Goal: Information Seeking & Learning: Learn about a topic

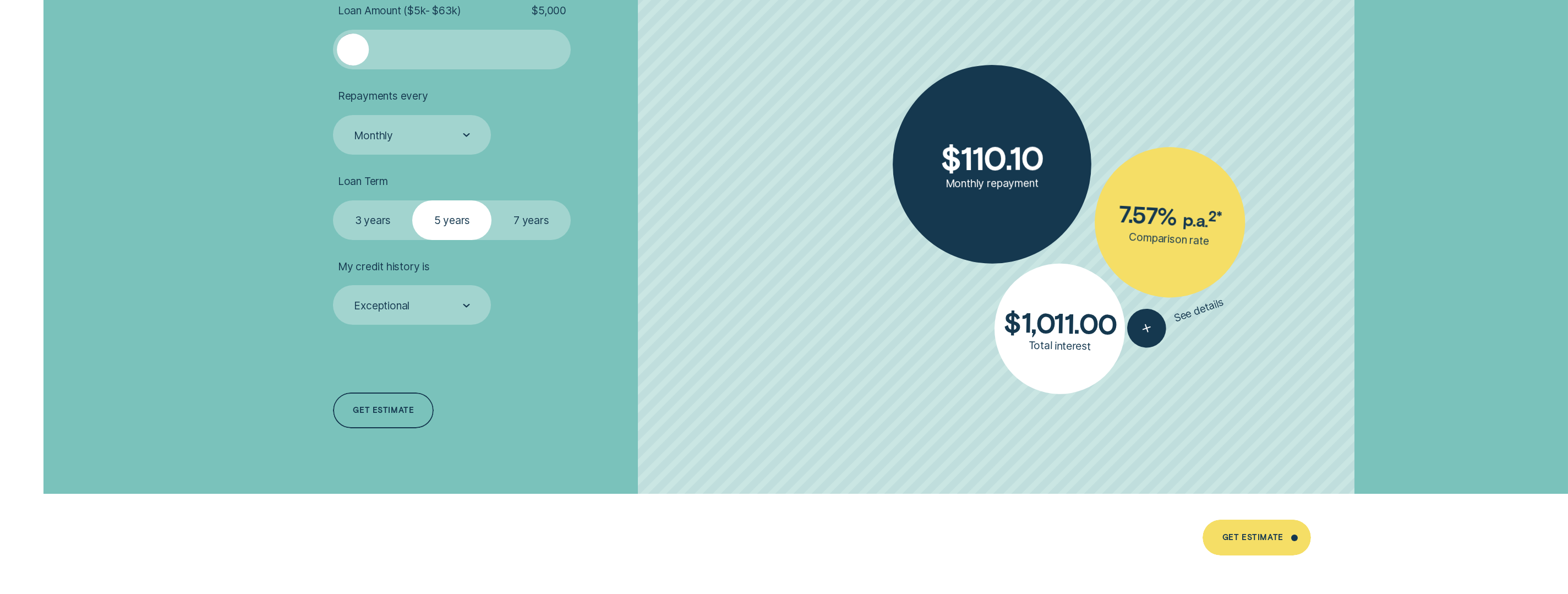
scroll to position [2714, 0]
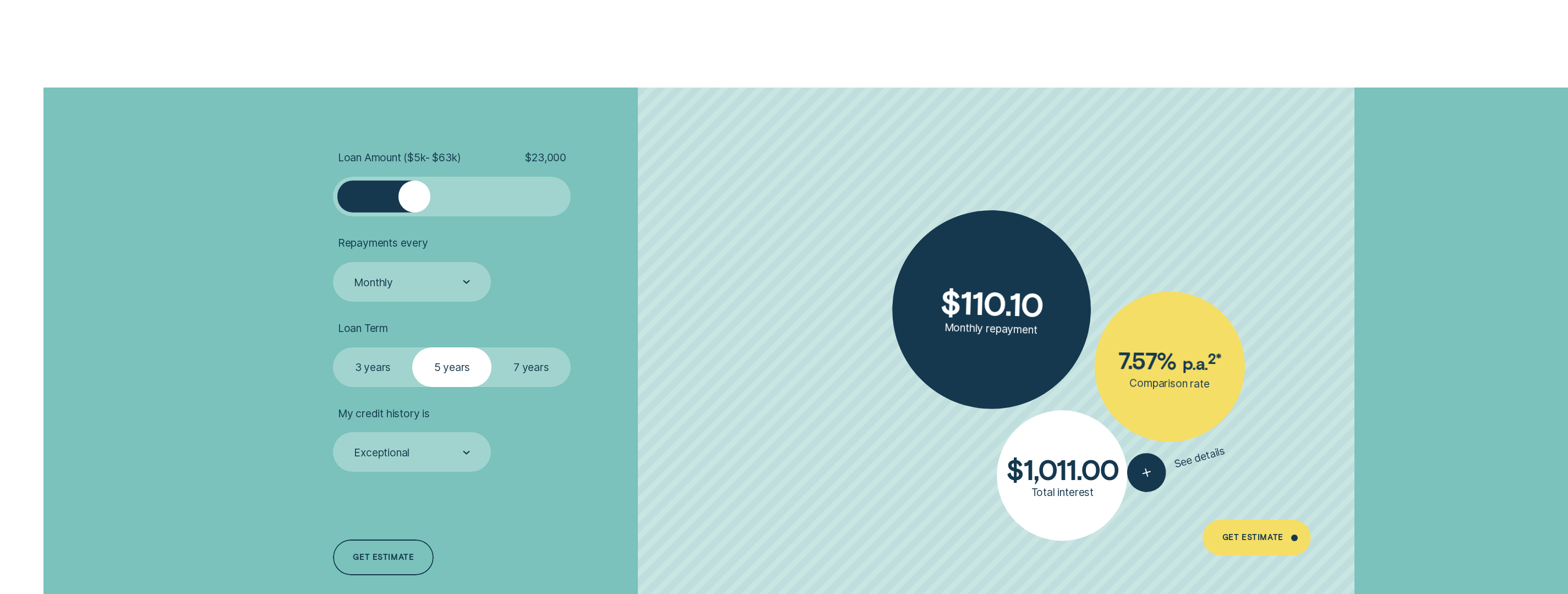
drag, startPoint x: 372, startPoint y: 192, endPoint x: 413, endPoint y: 197, distance: 41.3
click at [413, 197] on div at bounding box center [452, 197] width 198 height 32
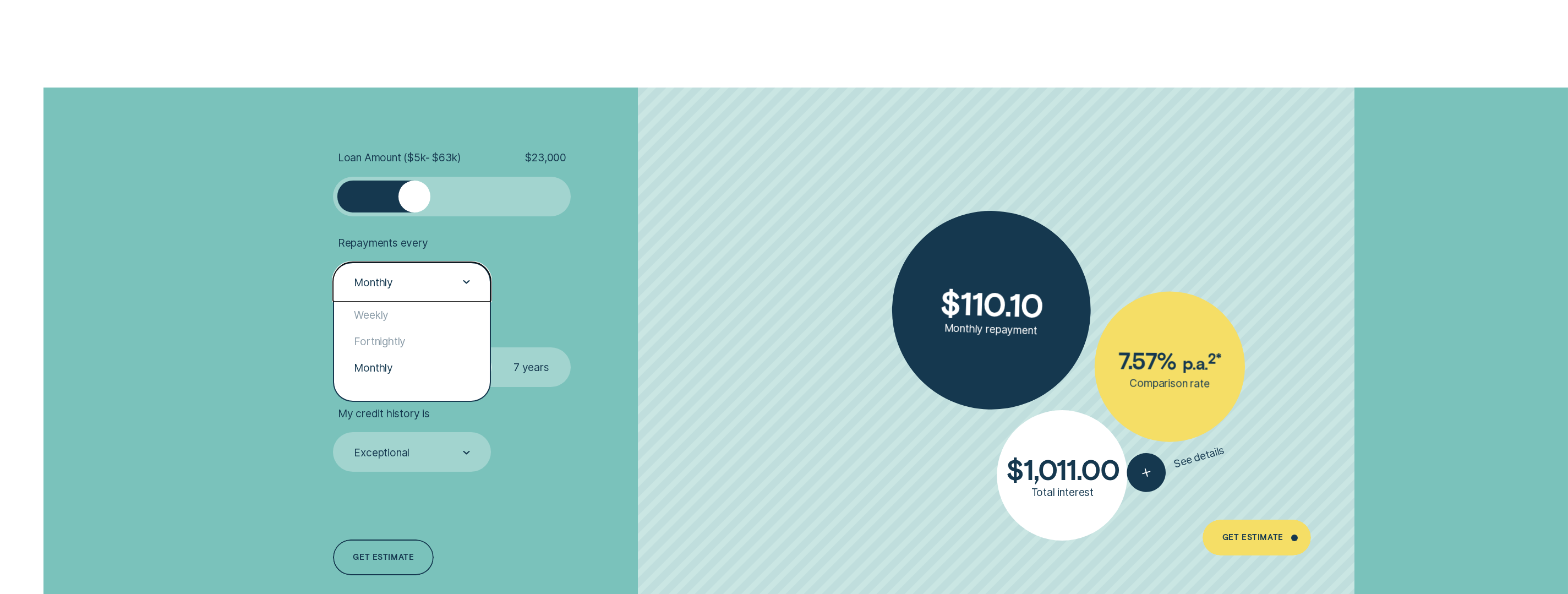
click at [440, 283] on div "Monthly" at bounding box center [411, 282] width 117 height 15
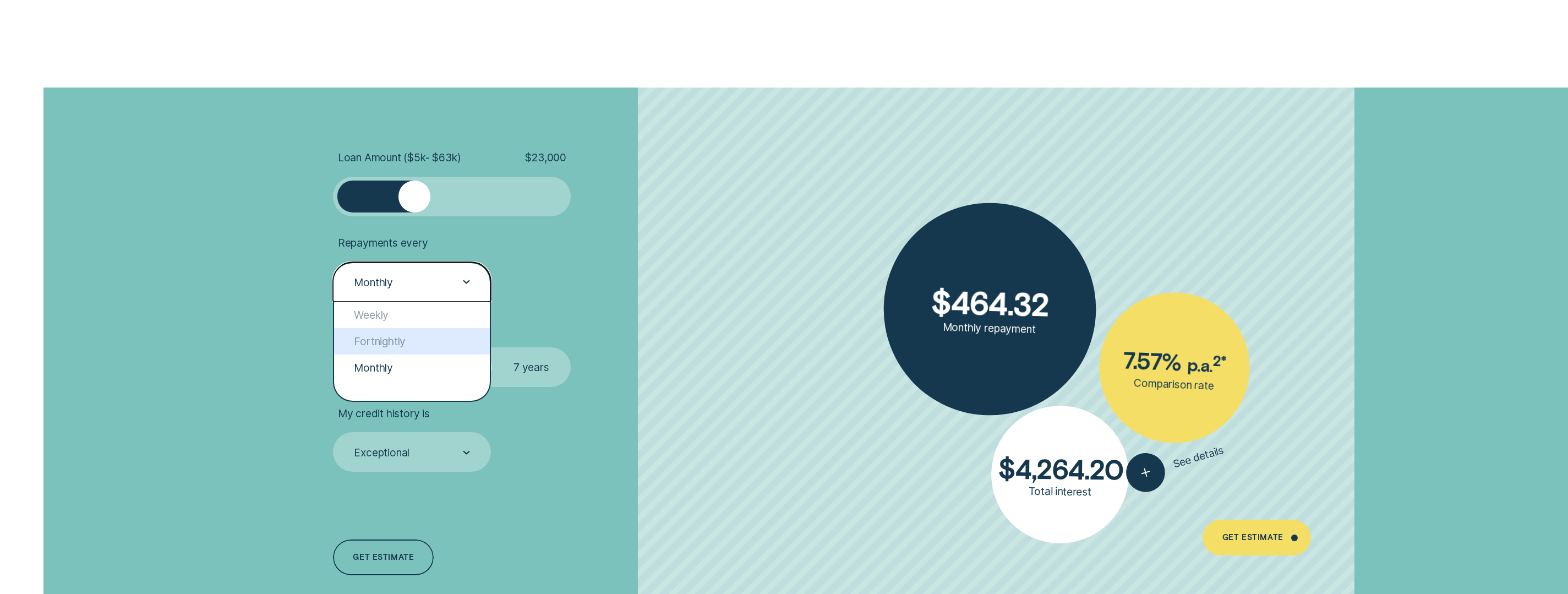
click at [531, 298] on li "Repayments every option Fortnightly focused, 2 of 3. 3 results available. Use U…" at bounding box center [517, 269] width 368 height 66
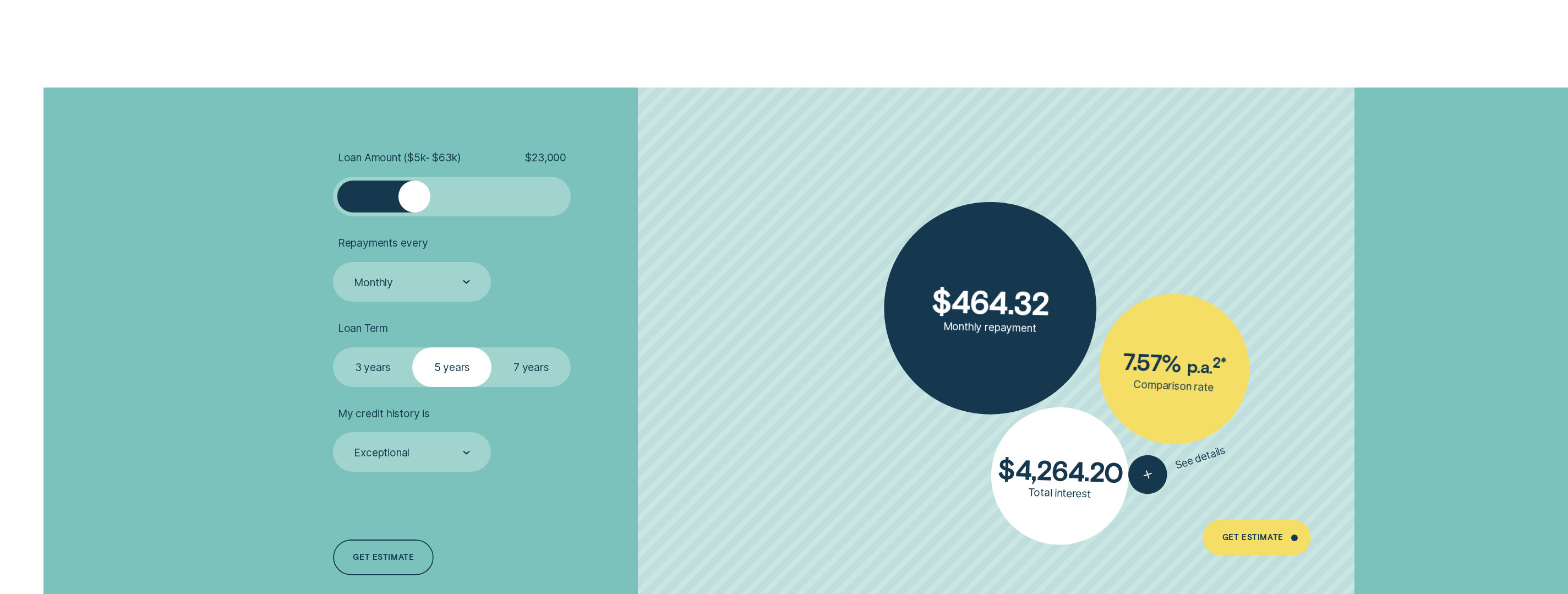
scroll to position [2788, 0]
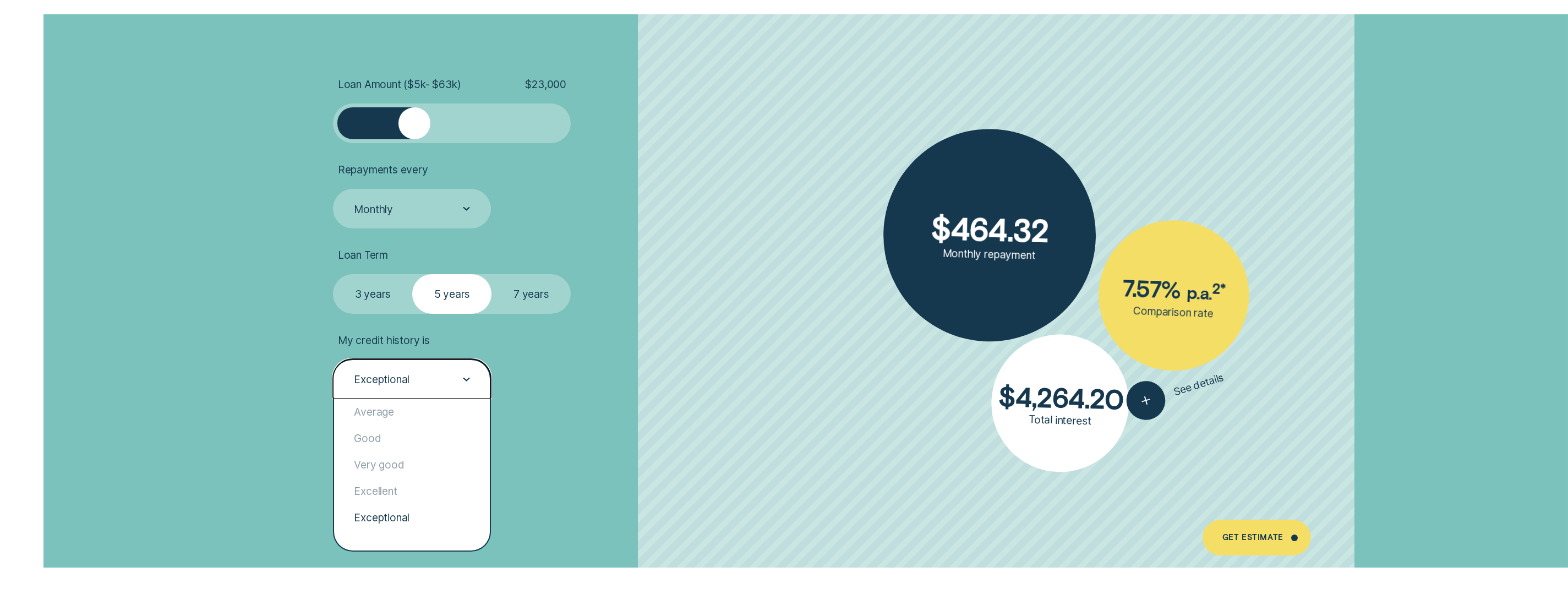
click at [449, 389] on div "Exceptional" at bounding box center [411, 379] width 158 height 40
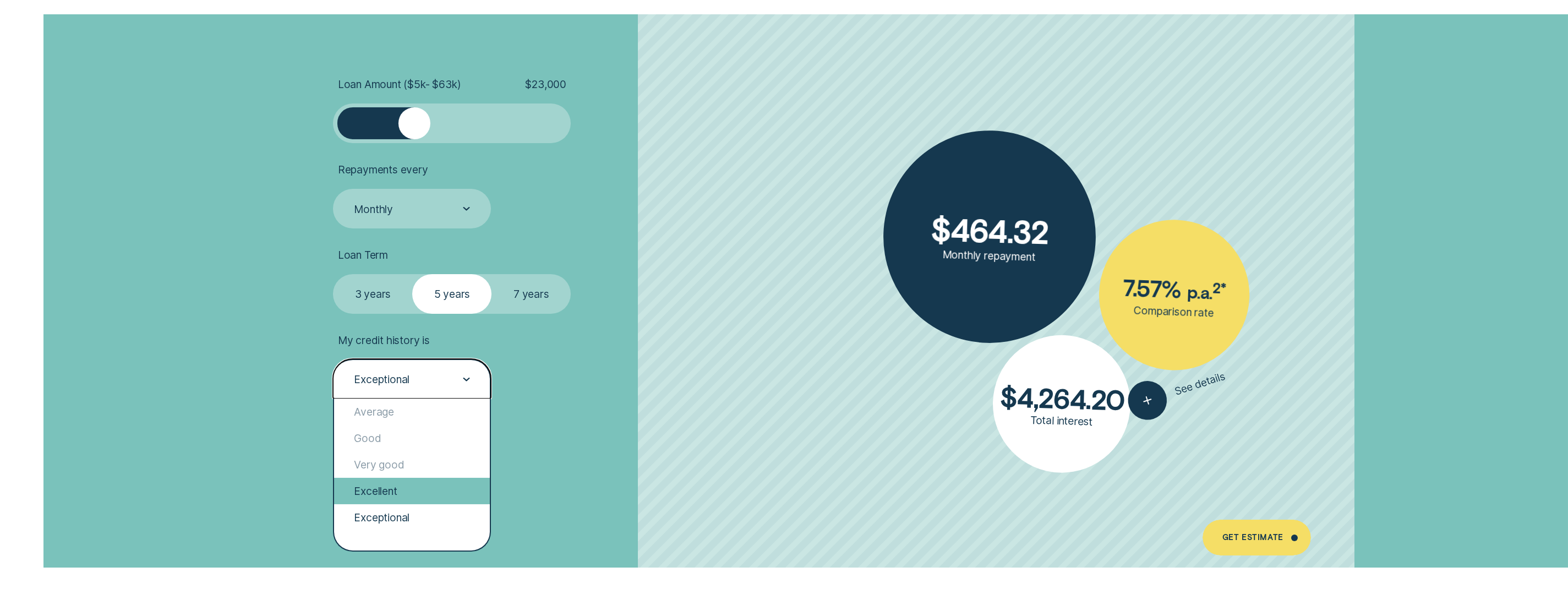
click at [403, 498] on div "Excellent" at bounding box center [412, 491] width 156 height 26
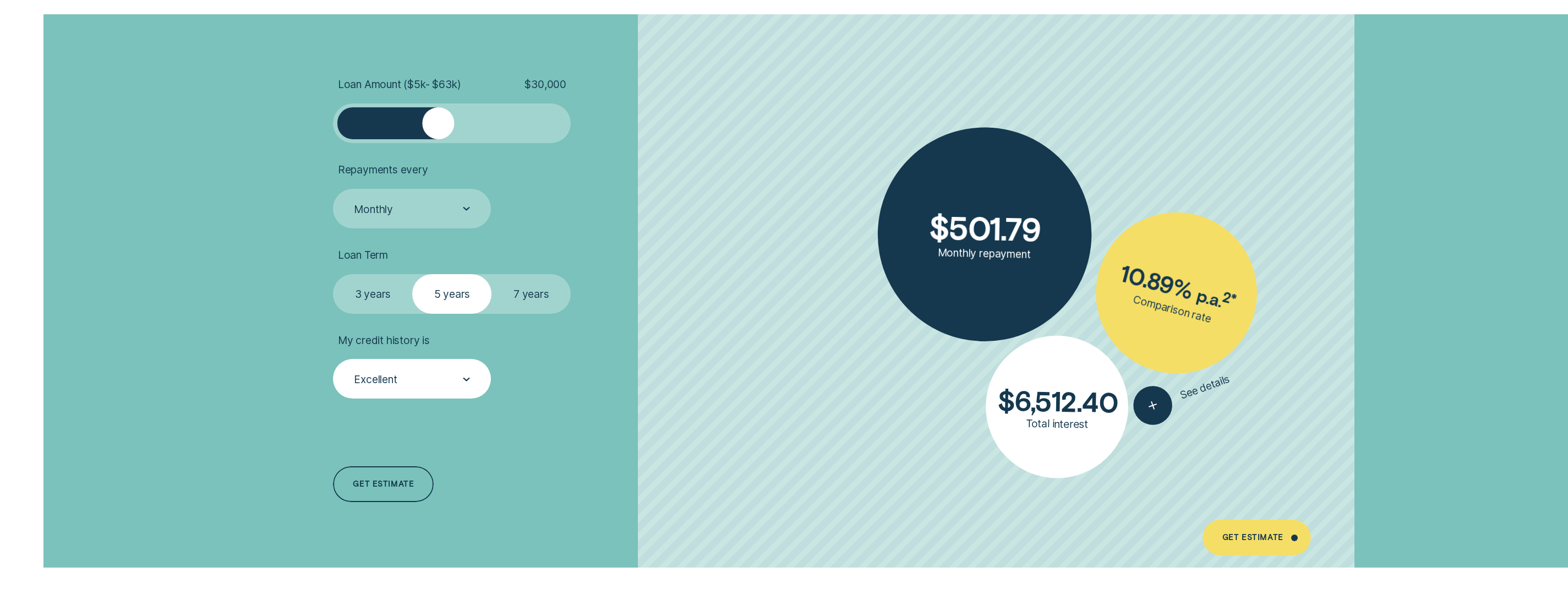
drag, startPoint x: 419, startPoint y: 125, endPoint x: 438, endPoint y: 136, distance: 22.0
click at [438, 136] on div at bounding box center [438, 123] width 32 height 32
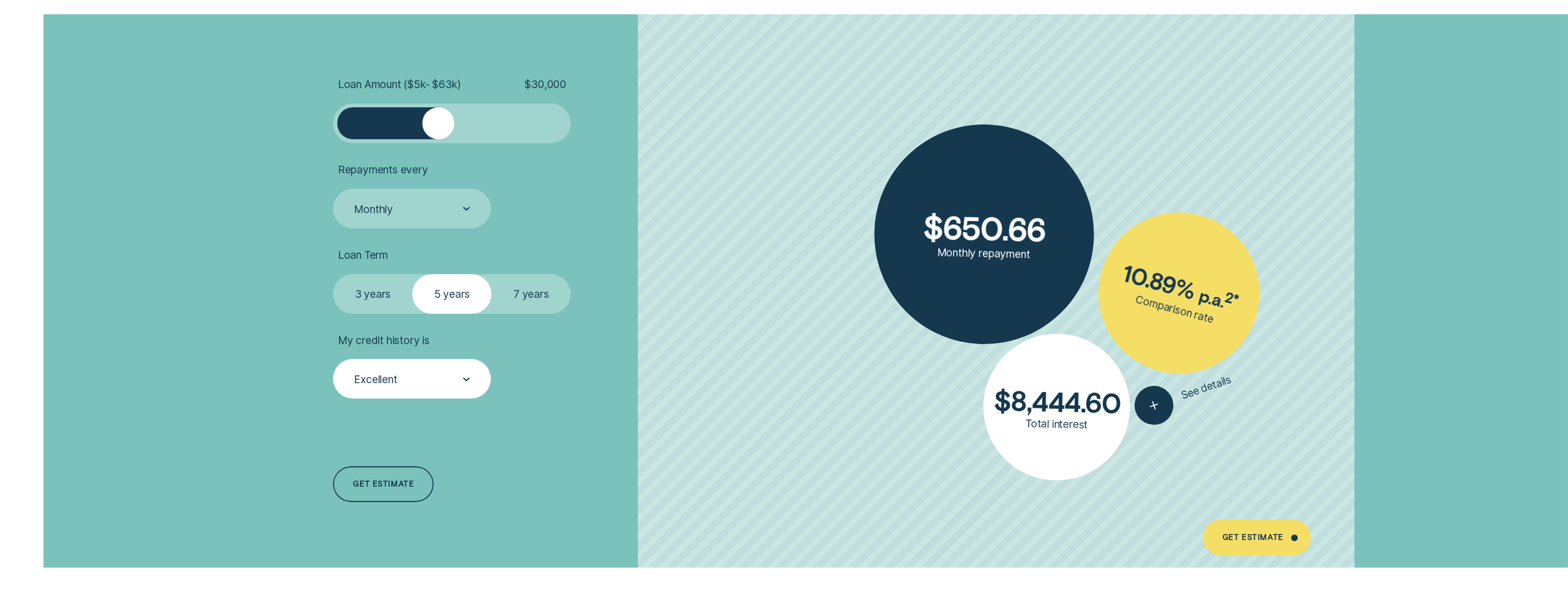
click at [529, 307] on label "7 years" at bounding box center [531, 293] width 79 height 40
click at [491, 274] on input "7 years" at bounding box center [491, 274] width 0 height 0
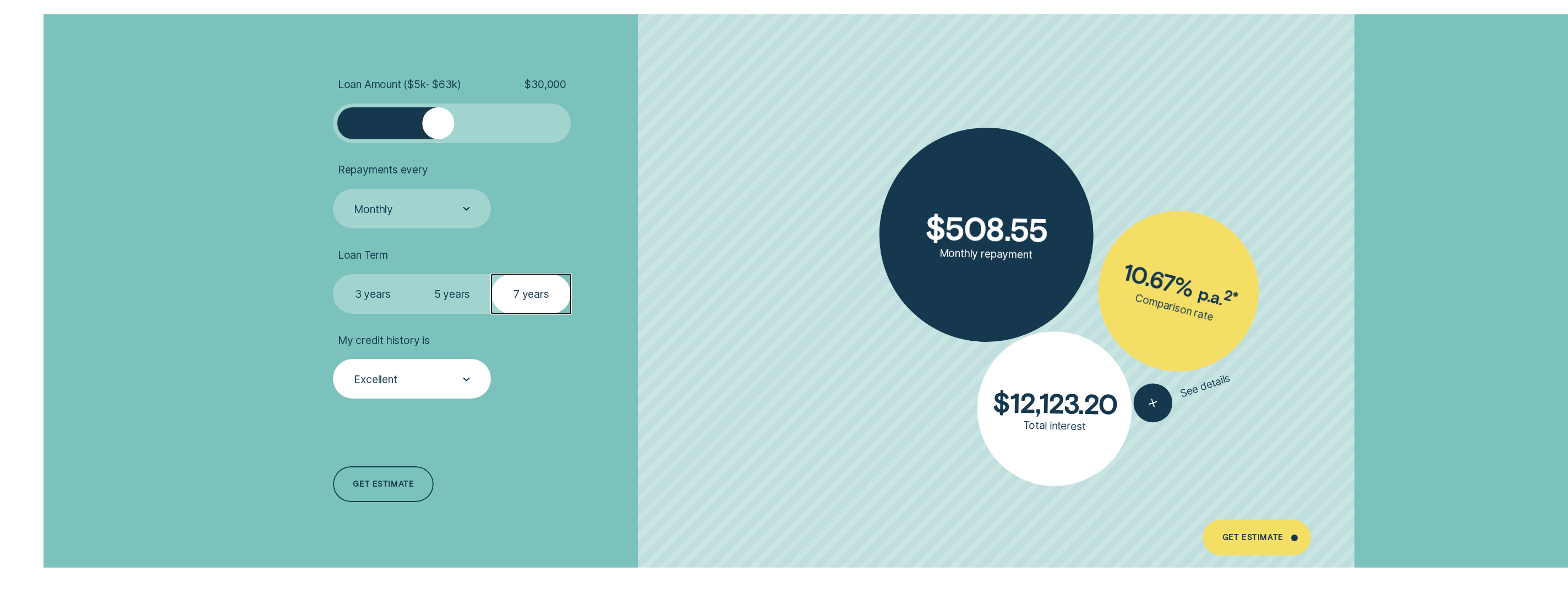
click at [471, 302] on label "5 years" at bounding box center [452, 293] width 79 height 40
click at [412, 274] on input "5 years" at bounding box center [412, 274] width 0 height 0
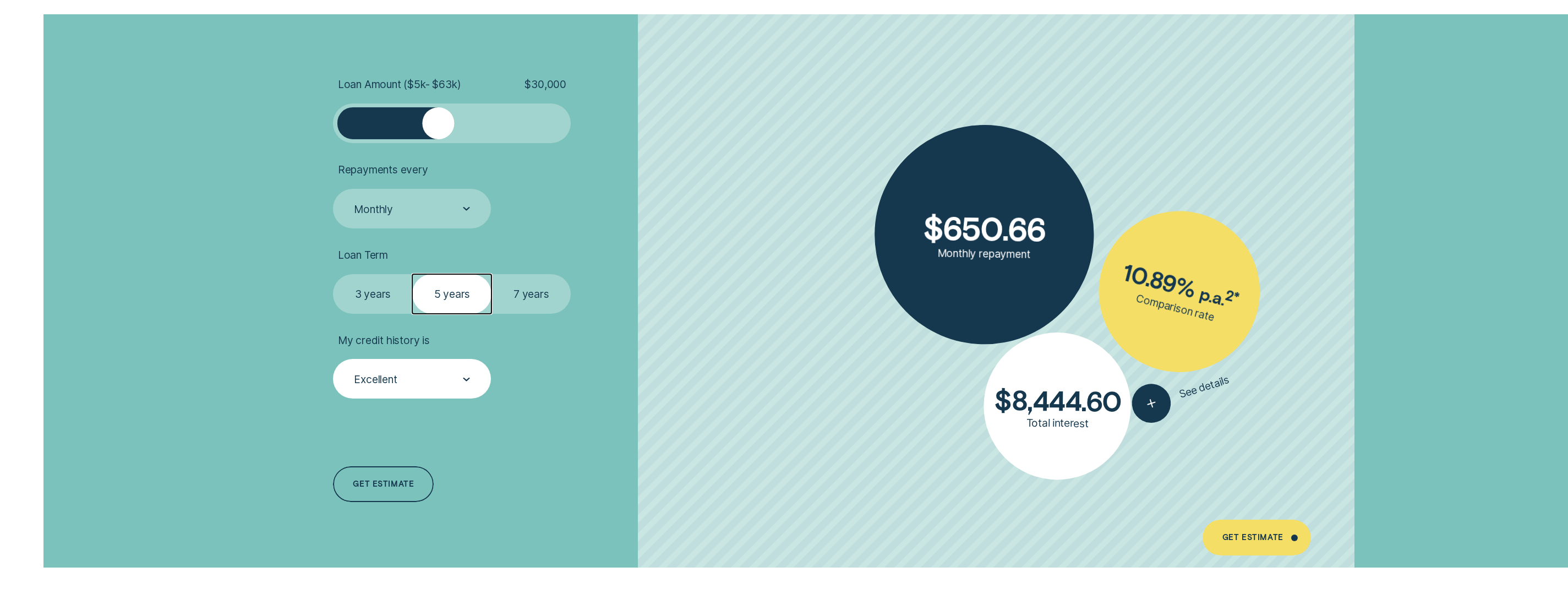
click at [382, 296] on label "3 years" at bounding box center [373, 293] width 79 height 40
click at [333, 274] on input "3 years" at bounding box center [333, 274] width 0 height 0
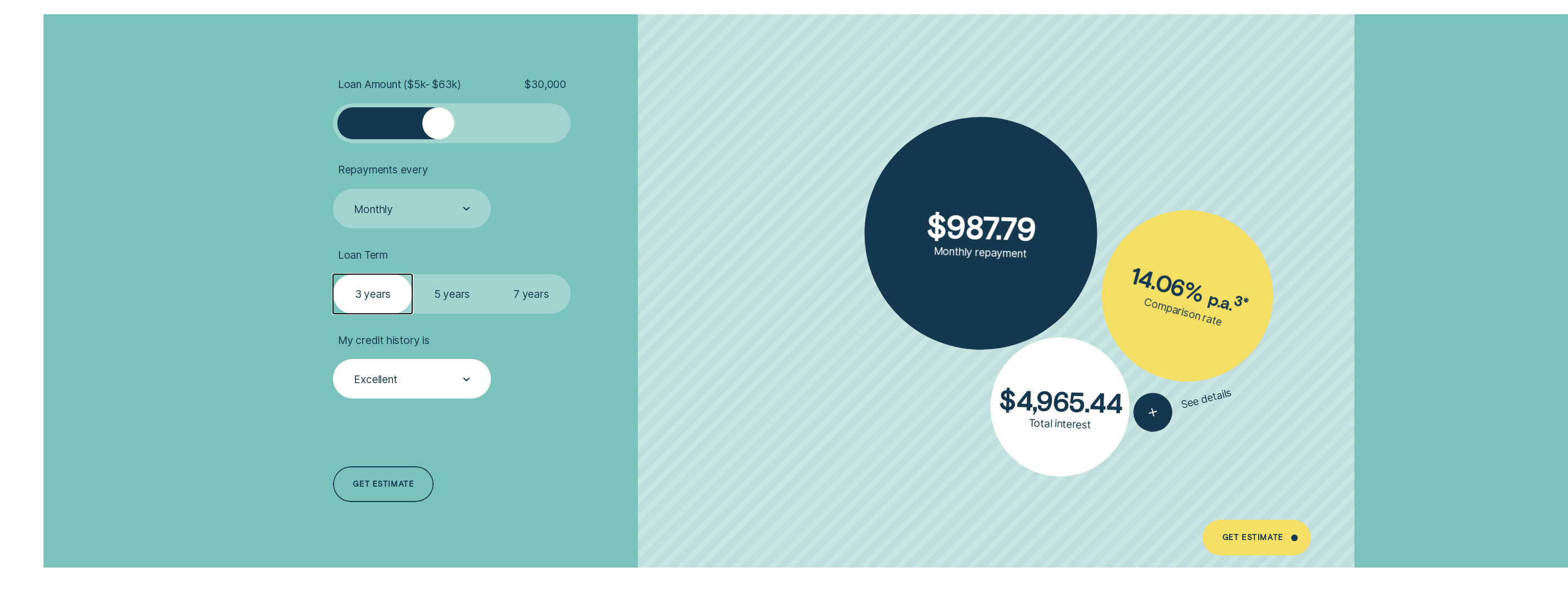
click at [413, 297] on label "5 years" at bounding box center [452, 293] width 79 height 40
click at [412, 274] on input "5 years" at bounding box center [412, 274] width 0 height 0
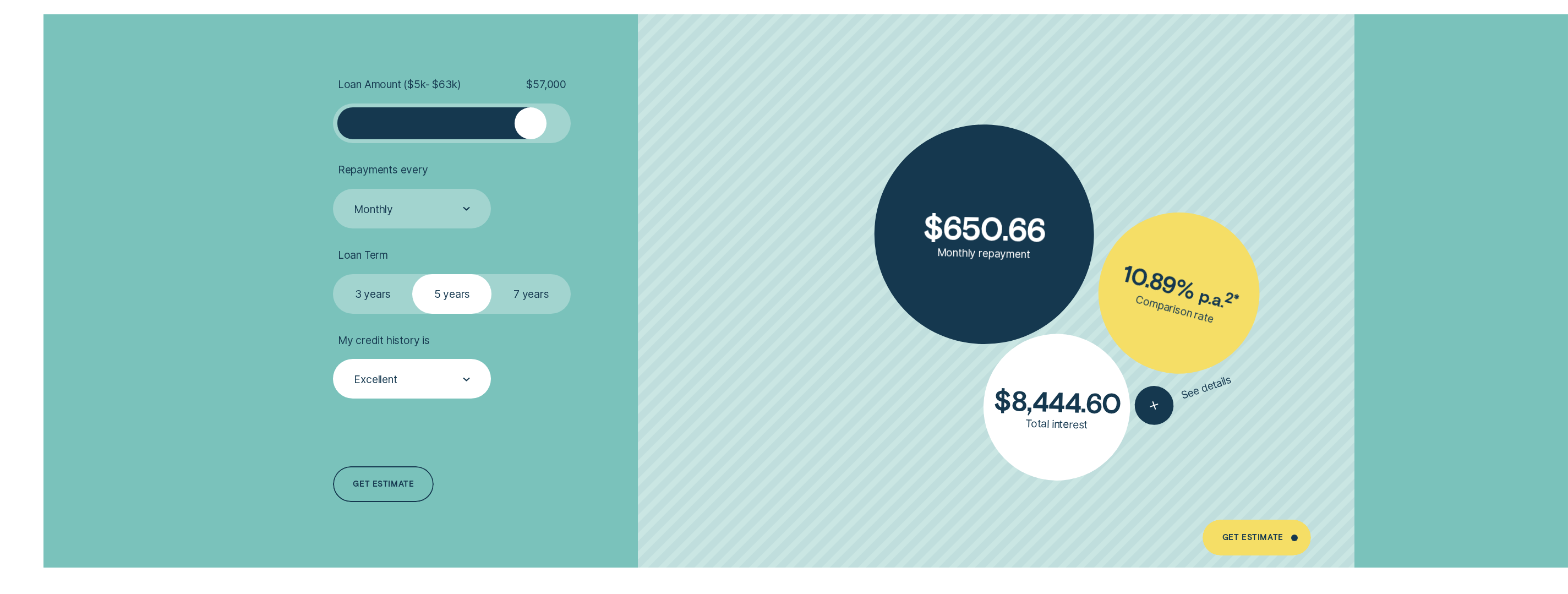
drag, startPoint x: 462, startPoint y: 130, endPoint x: 548, endPoint y: 124, distance: 86.2
click at [547, 124] on div at bounding box center [530, 123] width 32 height 32
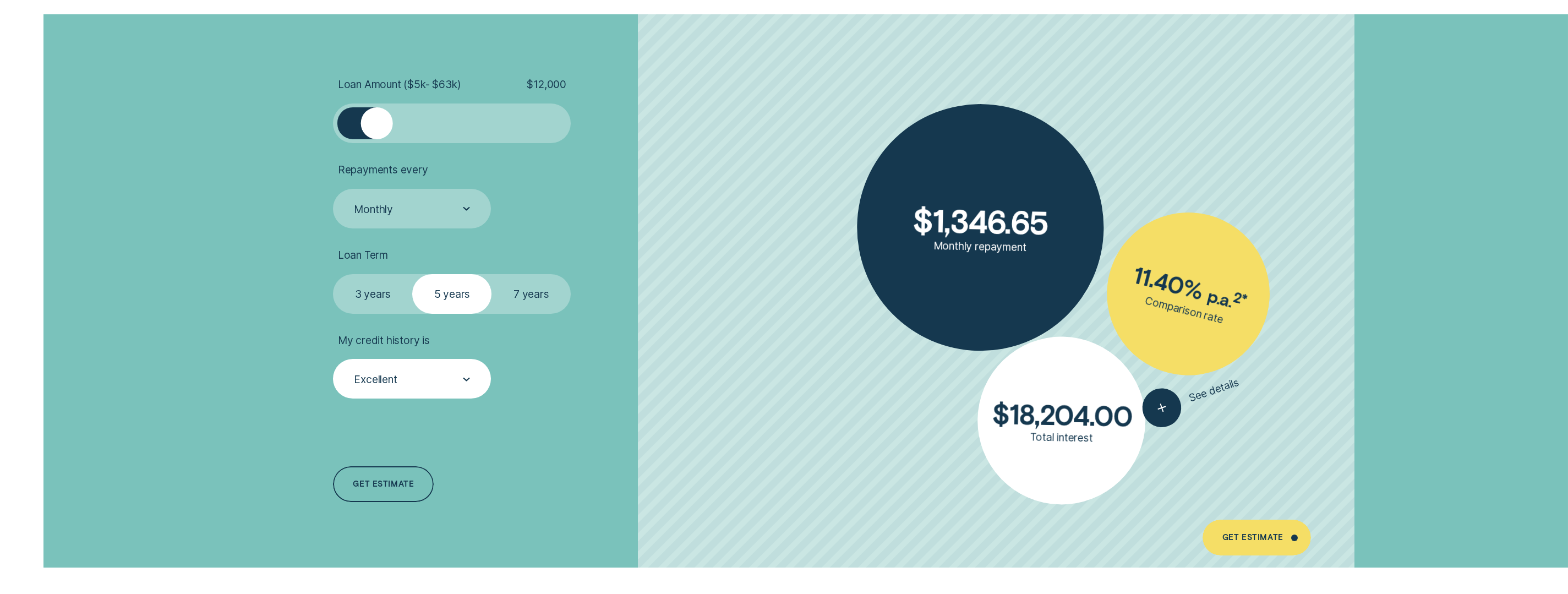
drag, startPoint x: 540, startPoint y: 125, endPoint x: 376, endPoint y: 133, distance: 164.2
click at [376, 133] on div at bounding box center [377, 123] width 32 height 32
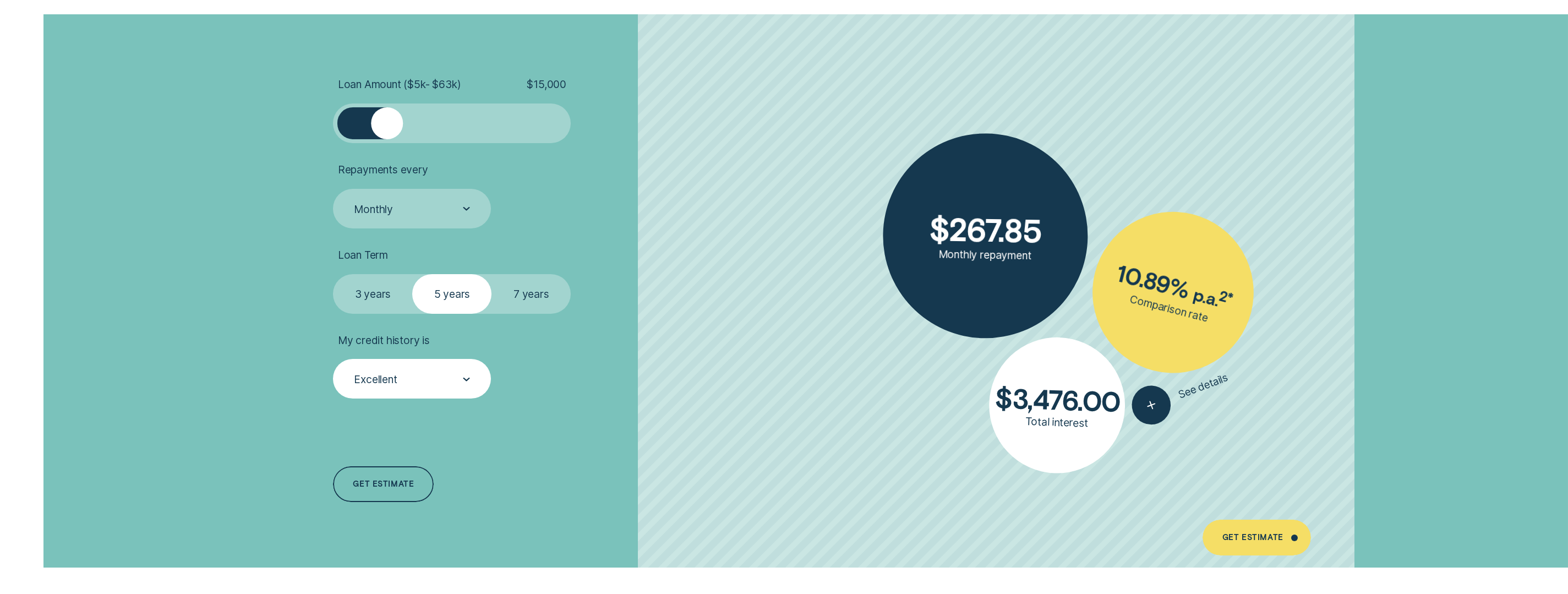
drag, startPoint x: 379, startPoint y: 136, endPoint x: 388, endPoint y: 139, distance: 9.5
click at [388, 139] on div at bounding box center [452, 123] width 238 height 40
drag, startPoint x: 388, startPoint y: 139, endPoint x: 444, endPoint y: 133, distance: 56.3
click at [471, 144] on ul "Loan Amount ( $5k - $63k ) $ 15,000 Repayments every Monthly Loan Term Select L…" at bounding box center [517, 237] width 368 height 321
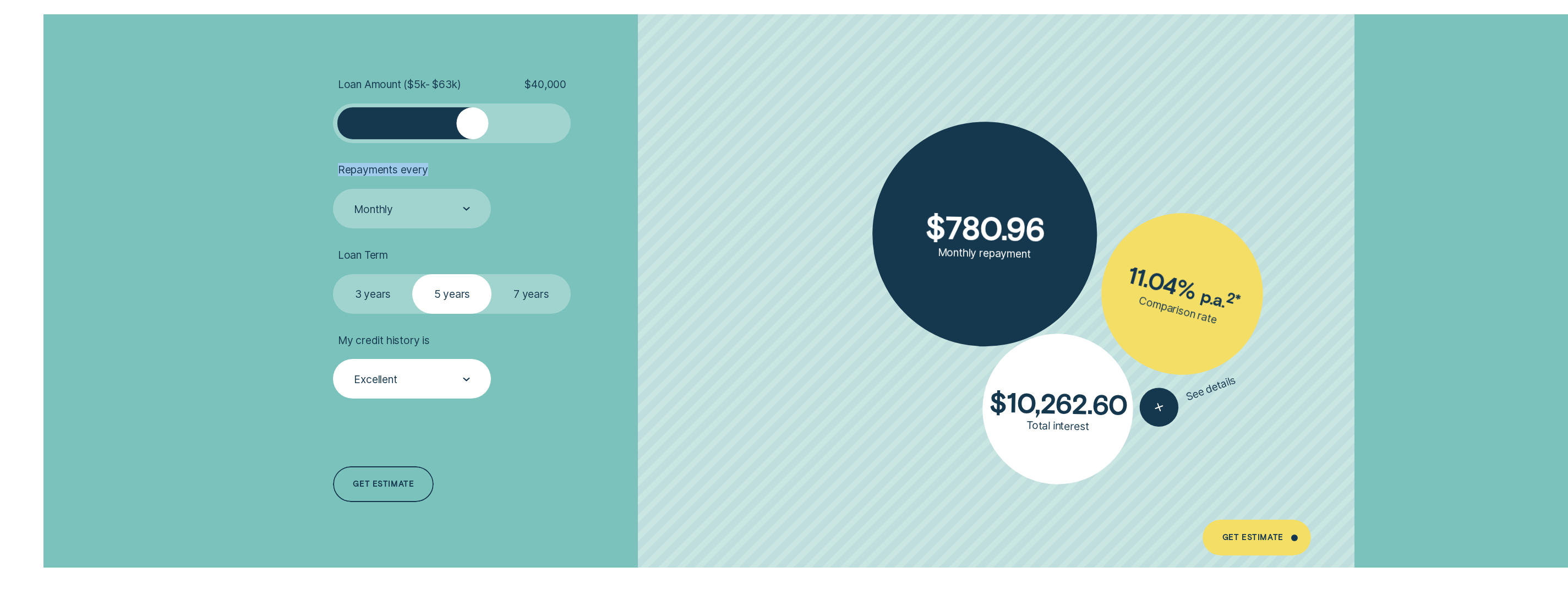
drag, startPoint x: 393, startPoint y: 121, endPoint x: 471, endPoint y: 130, distance: 78.5
click at [471, 130] on div at bounding box center [472, 123] width 32 height 32
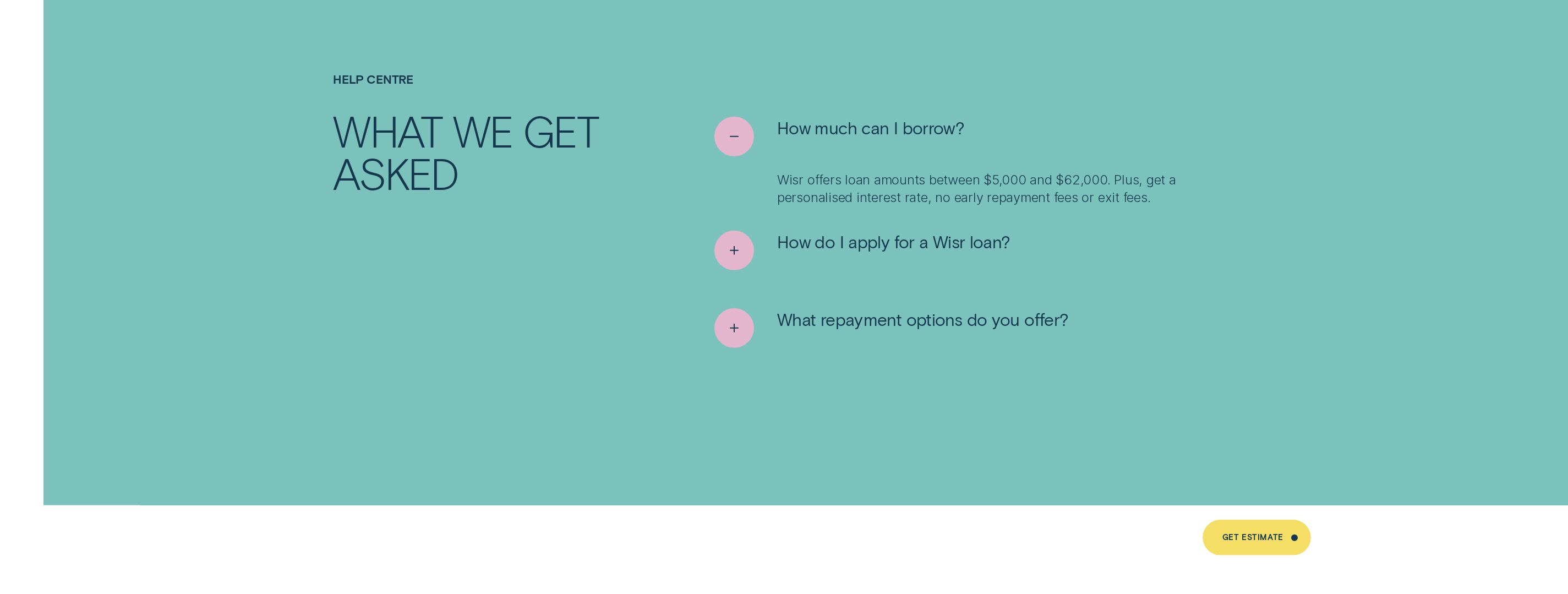
scroll to position [6236, 0]
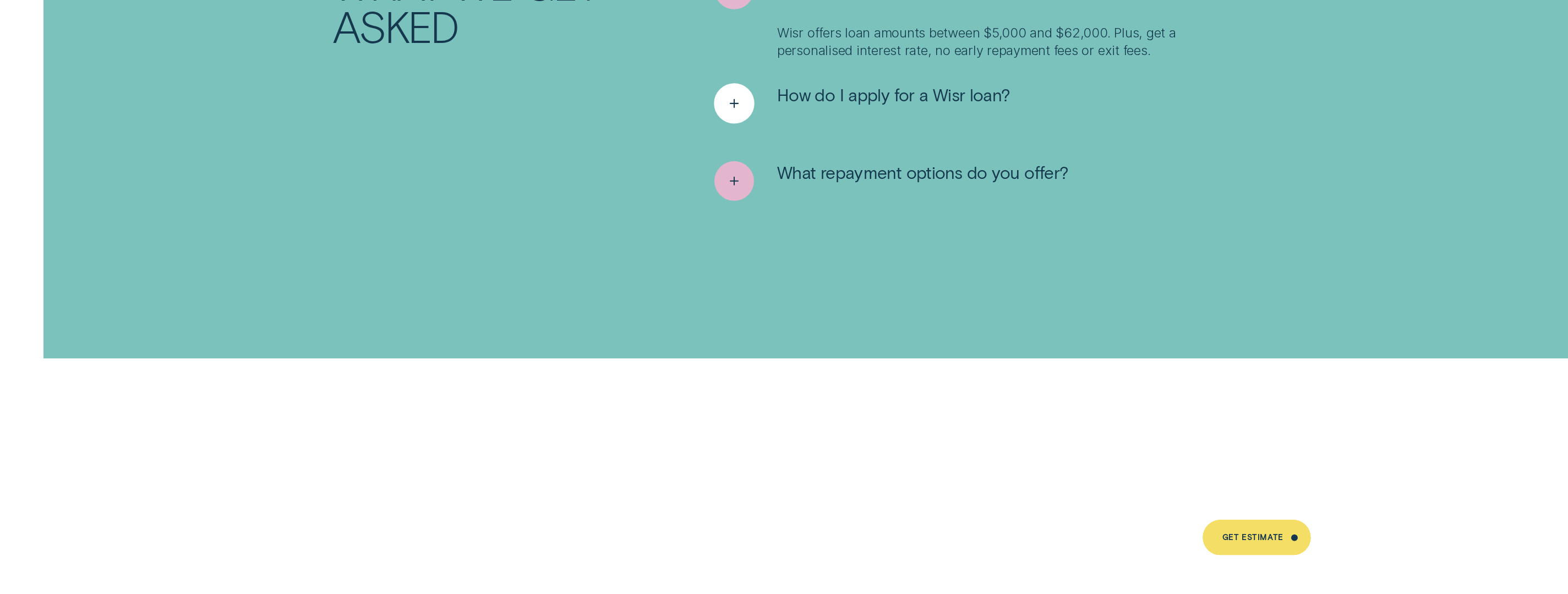
click at [741, 95] on icon "See more" at bounding box center [734, 103] width 20 height 17
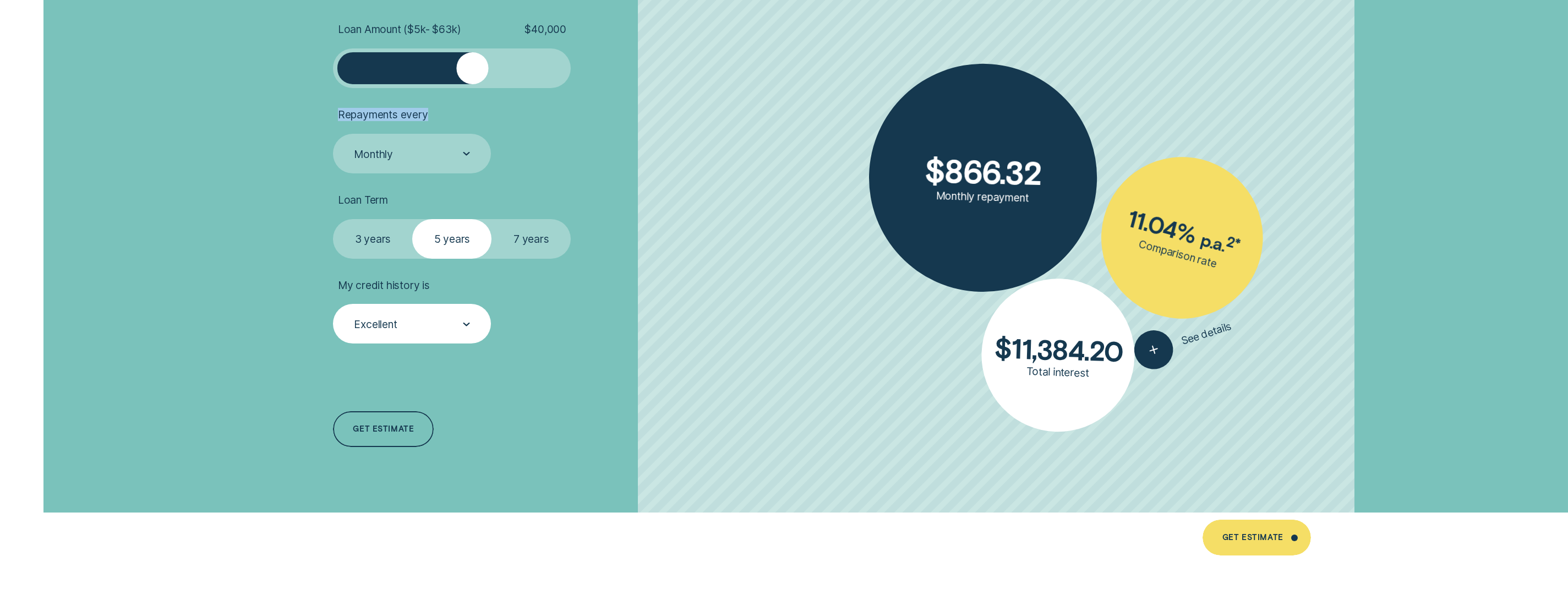
scroll to position [2788, 0]
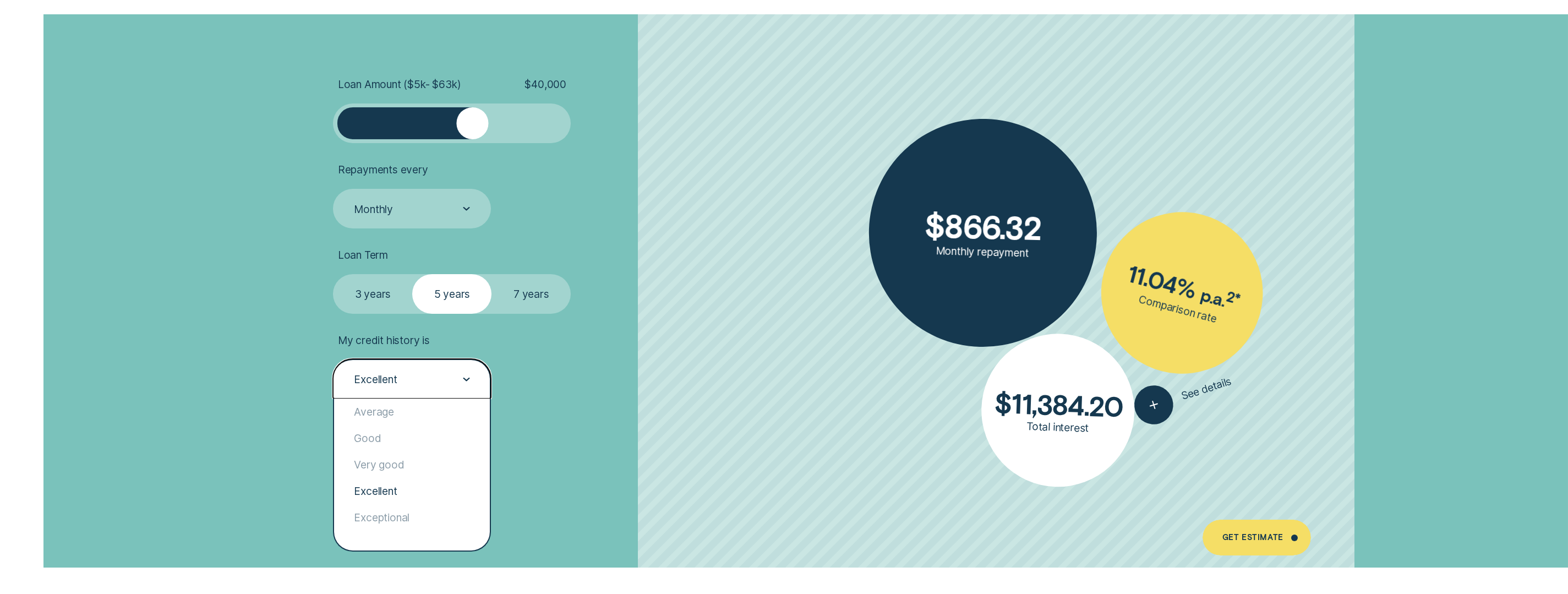
click at [410, 395] on div "Excellent" at bounding box center [411, 379] width 158 height 40
click at [407, 407] on div "Average" at bounding box center [412, 411] width 156 height 26
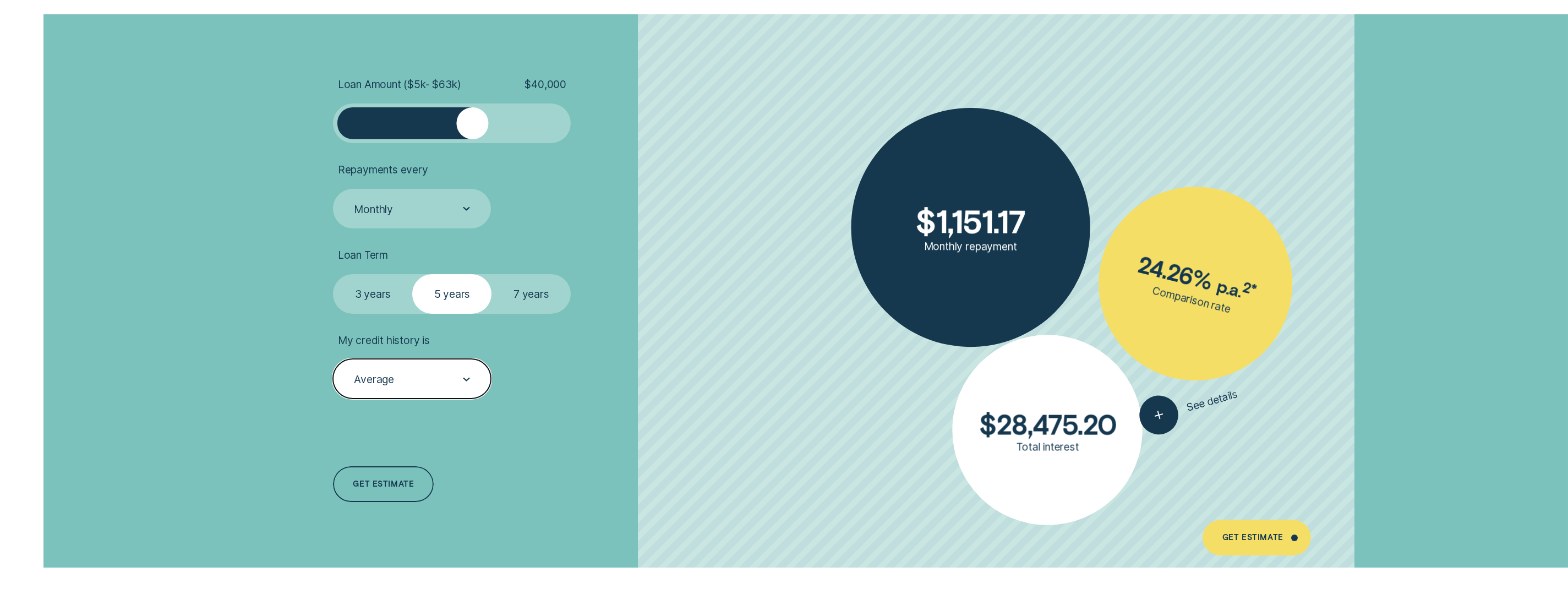
click at [413, 386] on div "Average" at bounding box center [411, 379] width 158 height 40
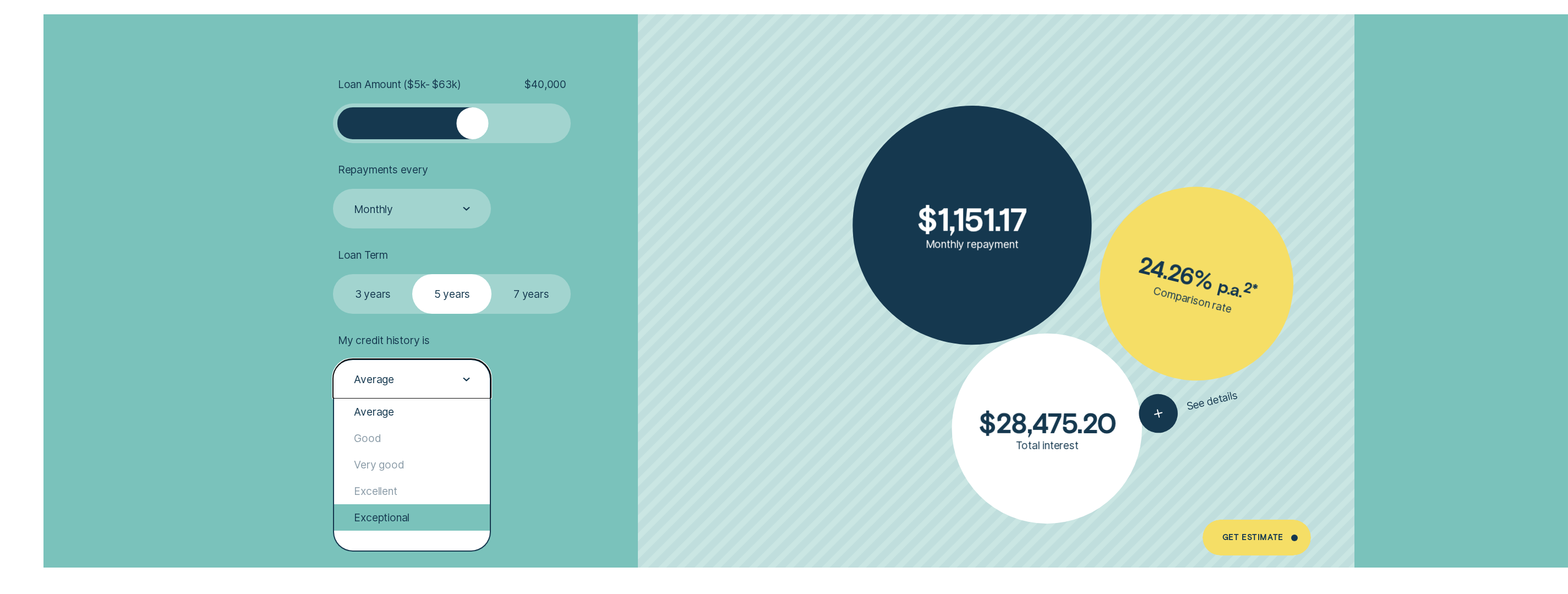
click at [398, 514] on div "Exceptional" at bounding box center [412, 517] width 156 height 26
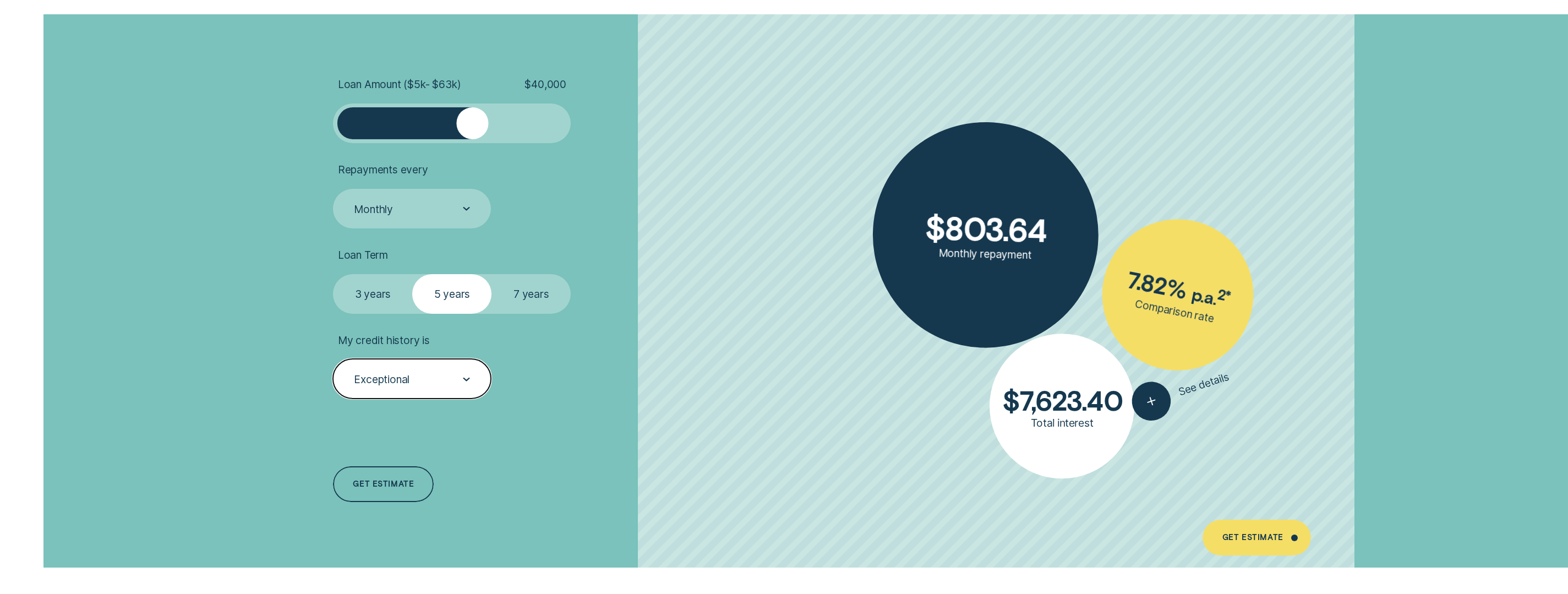
click at [440, 380] on div "Exceptional" at bounding box center [411, 379] width 117 height 15
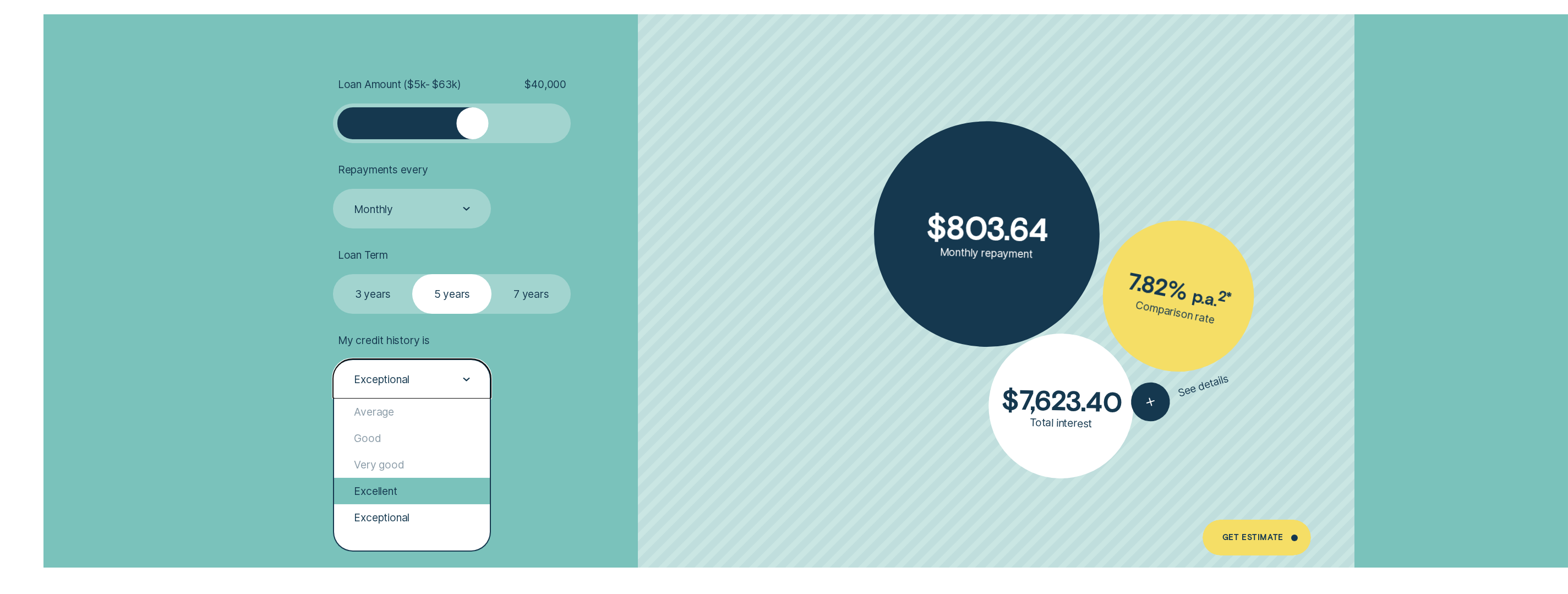
click at [393, 497] on div "Excellent" at bounding box center [412, 491] width 156 height 26
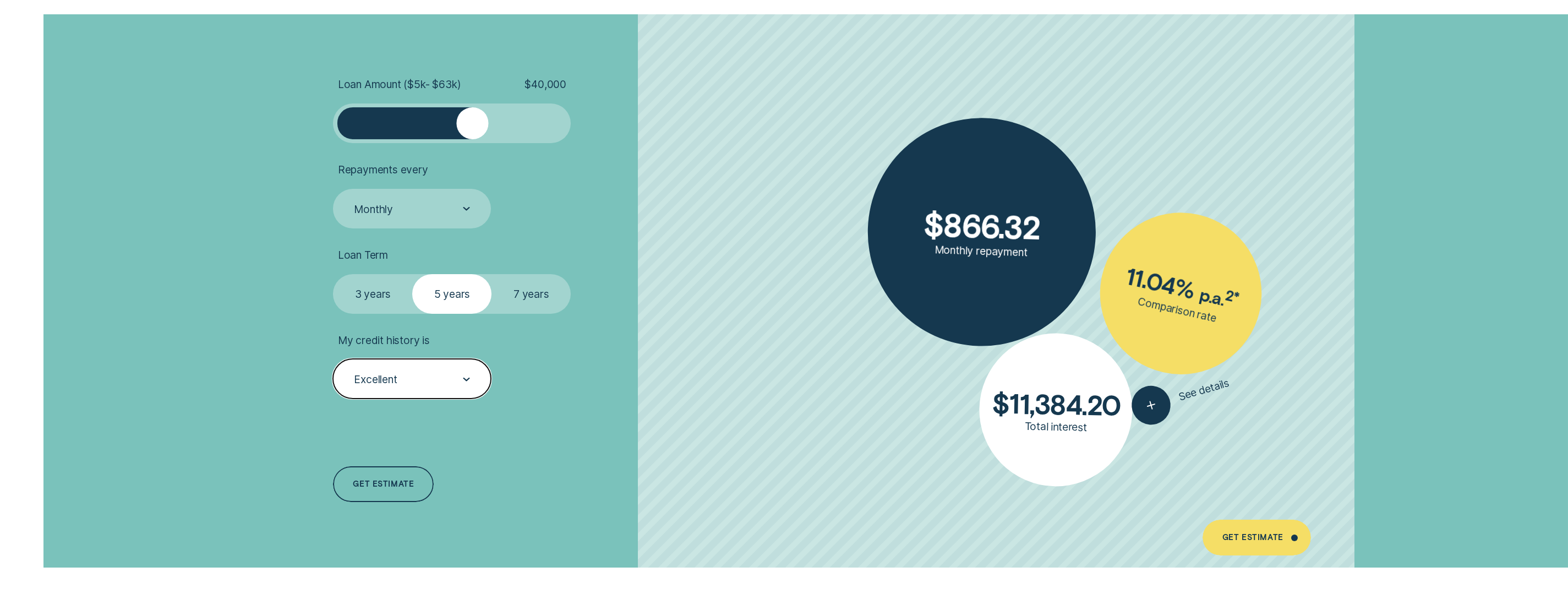
click at [425, 359] on div "Excellent" at bounding box center [411, 379] width 158 height 40
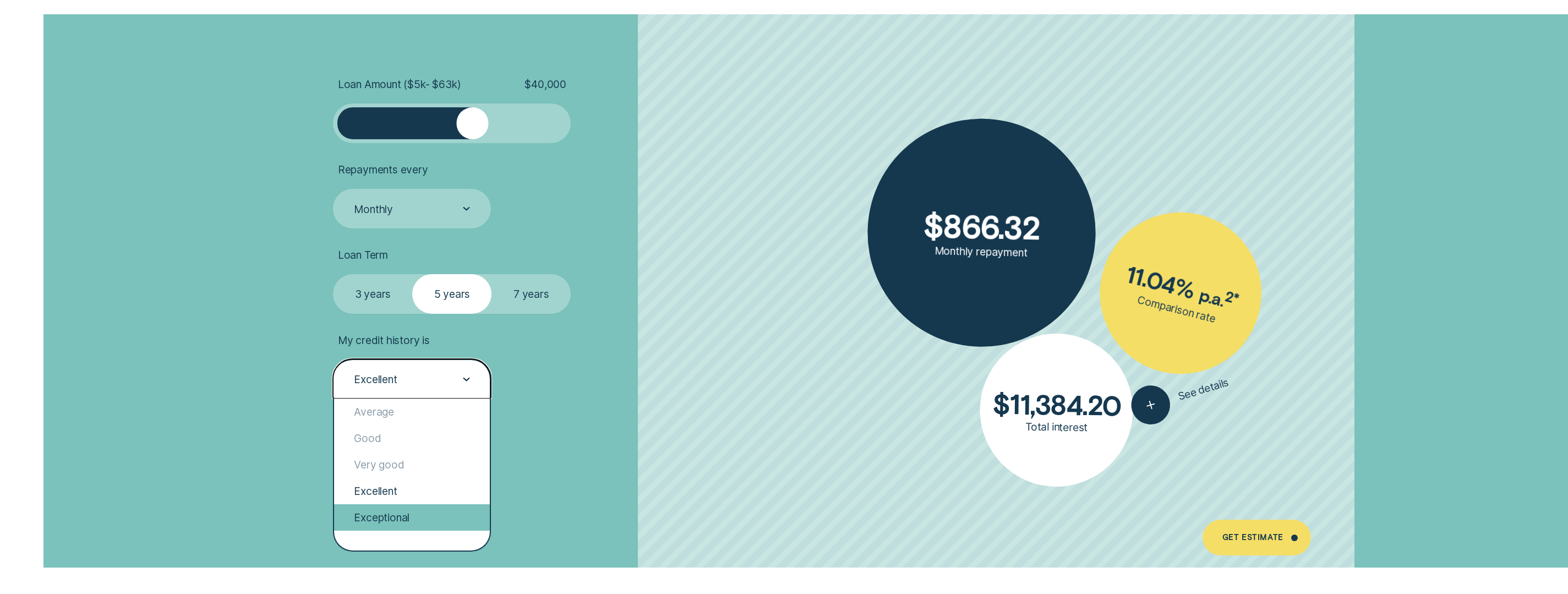
click at [400, 520] on div "Exceptional" at bounding box center [412, 517] width 156 height 26
